Goal: Information Seeking & Learning: Learn about a topic

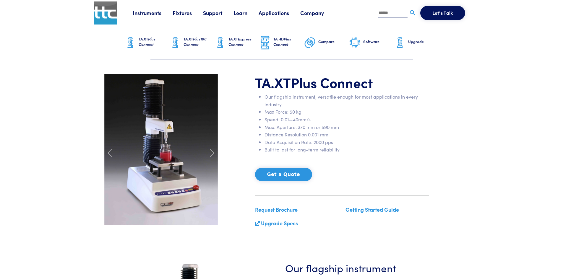
click at [310, 15] on link "Company" at bounding box center [317, 12] width 35 height 7
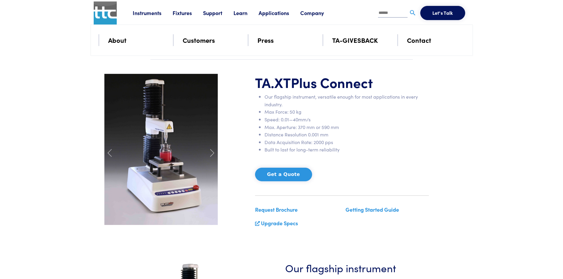
click at [274, 16] on link "Applications" at bounding box center [280, 12] width 42 height 7
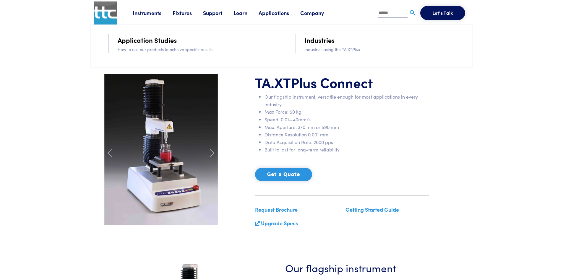
click at [243, 16] on link "Learn" at bounding box center [246, 12] width 25 height 7
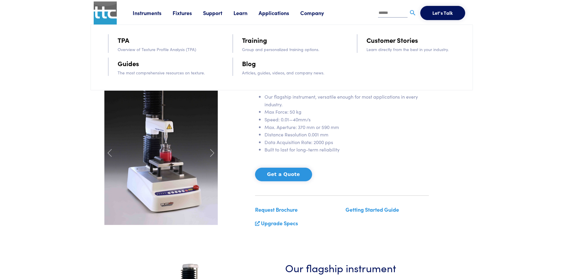
click at [215, 13] on link "Support" at bounding box center [218, 12] width 30 height 7
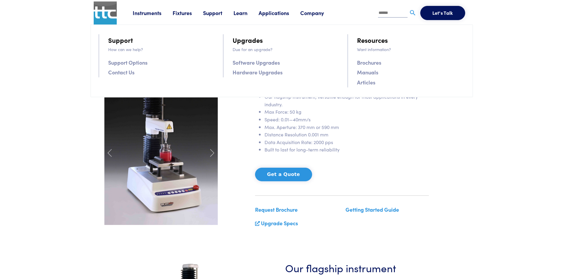
click at [183, 13] on link "Fixtures" at bounding box center [188, 12] width 30 height 7
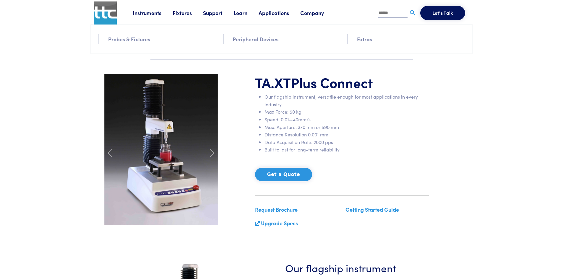
click at [149, 14] on link "Instruments" at bounding box center [153, 12] width 40 height 7
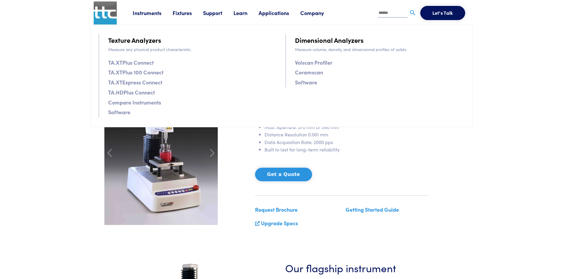
click at [232, 178] on div "TA.XT Plus Connect Our flagship instrument, versatile enough for most applicati…" at bounding box center [282, 153] width 362 height 159
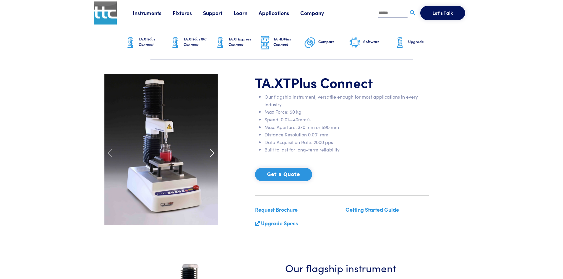
click at [212, 153] on span at bounding box center [211, 152] width 9 height 9
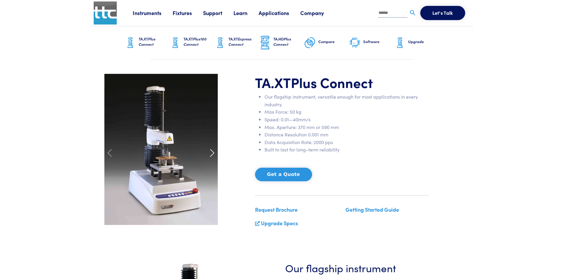
click at [212, 153] on span at bounding box center [211, 152] width 9 height 9
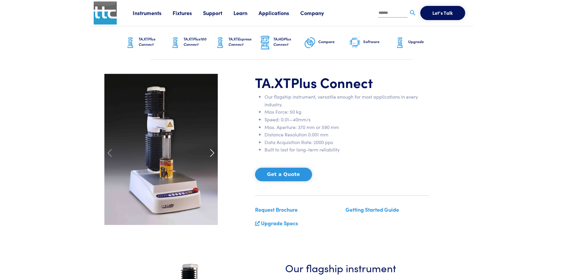
click at [212, 153] on span at bounding box center [211, 152] width 9 height 9
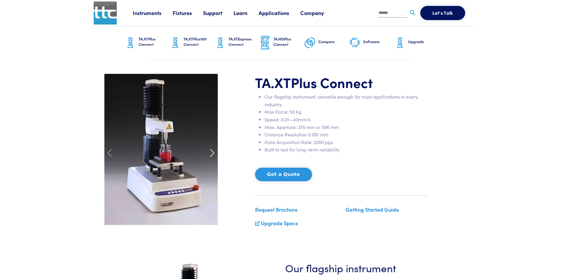
click at [212, 153] on span at bounding box center [211, 152] width 9 height 9
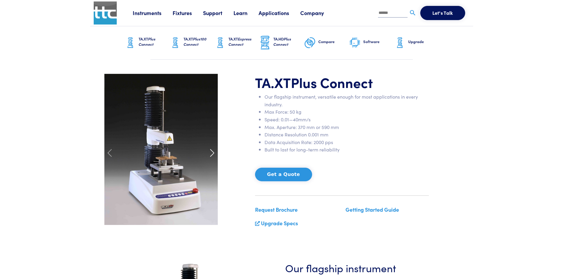
click at [212, 153] on span at bounding box center [211, 152] width 9 height 9
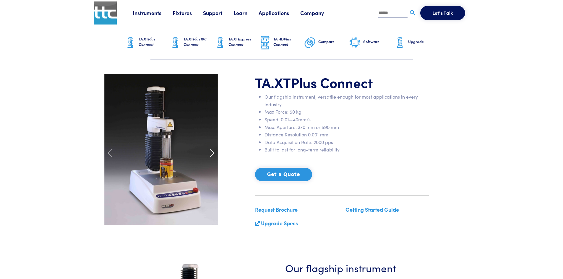
click at [212, 153] on span at bounding box center [211, 152] width 9 height 9
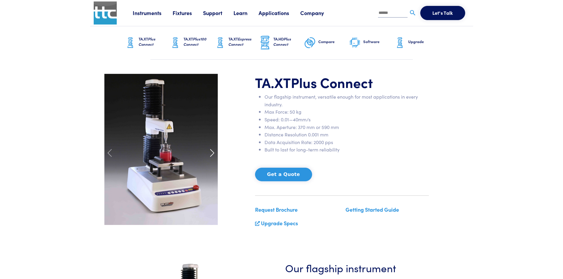
click at [212, 153] on span at bounding box center [211, 152] width 9 height 9
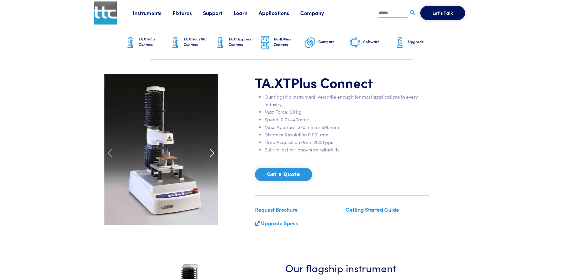
click at [213, 154] on span at bounding box center [211, 152] width 9 height 9
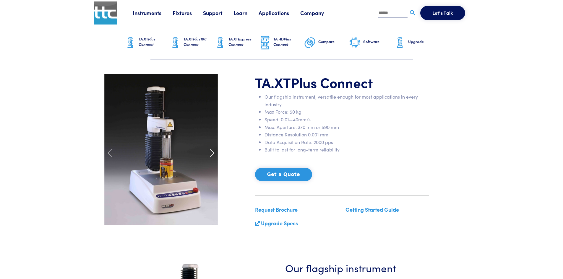
click at [213, 154] on span at bounding box center [211, 152] width 9 height 9
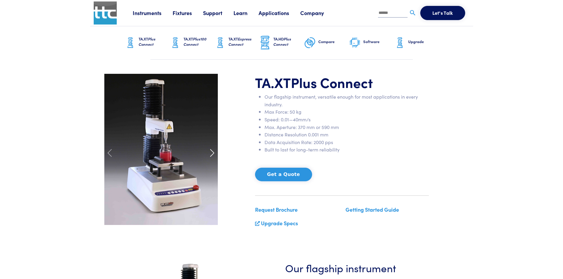
click at [213, 154] on span at bounding box center [211, 152] width 9 height 9
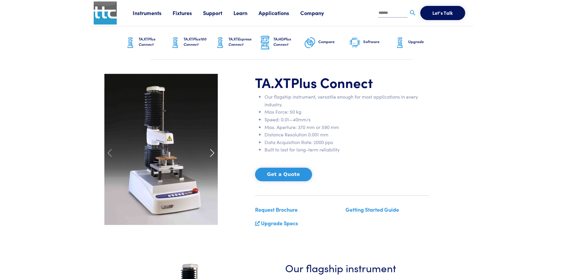
click at [213, 154] on span at bounding box center [211, 152] width 9 height 9
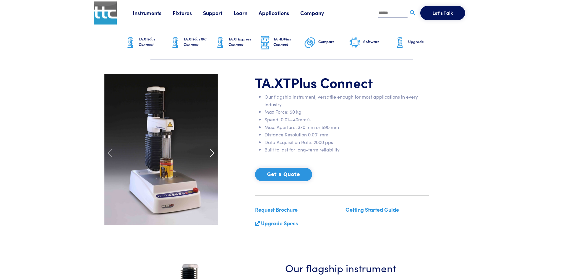
click at [213, 154] on span at bounding box center [211, 152] width 9 height 9
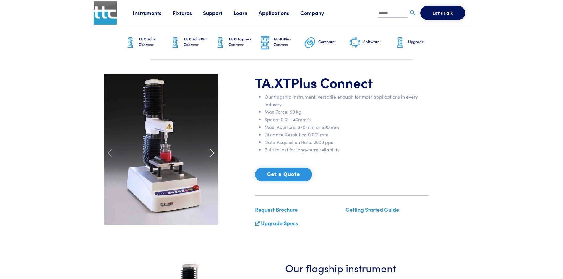
click at [213, 154] on span at bounding box center [211, 152] width 9 height 9
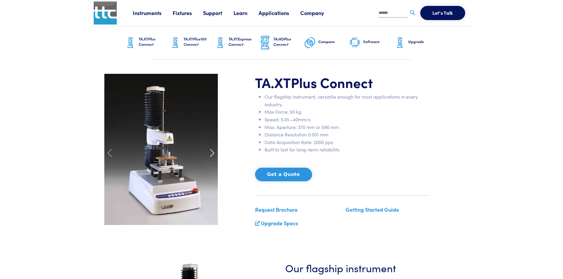
click at [213, 154] on span at bounding box center [211, 152] width 9 height 9
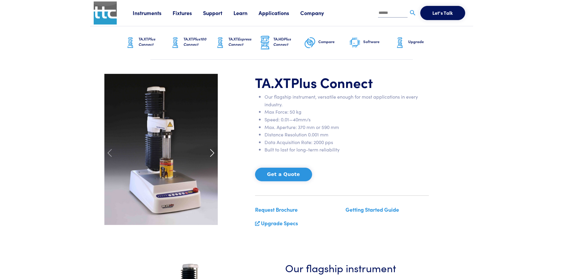
click at [213, 154] on span at bounding box center [211, 152] width 9 height 9
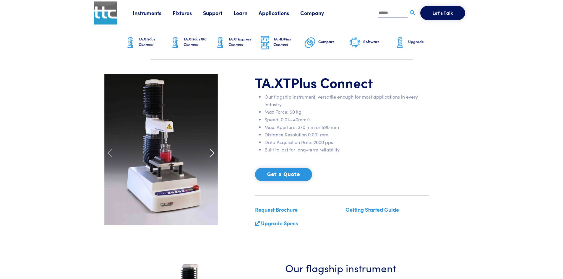
click at [213, 154] on span at bounding box center [211, 152] width 9 height 9
